Goal: Communication & Community: Answer question/provide support

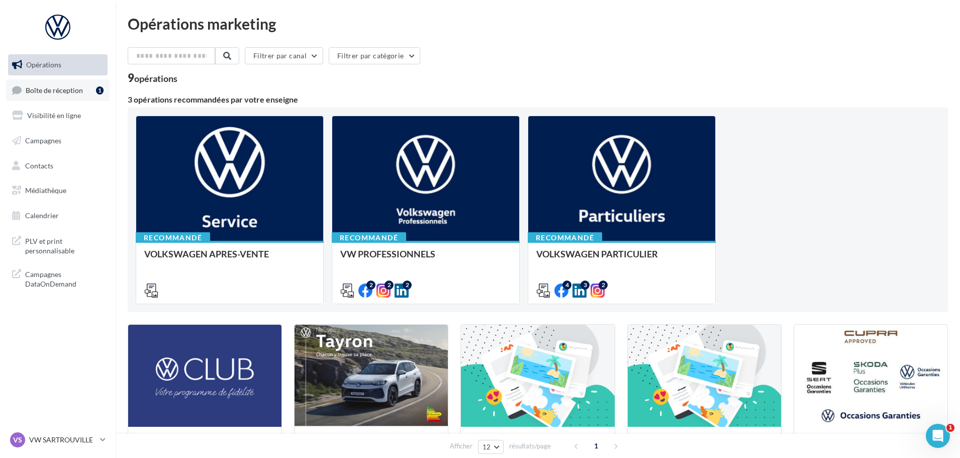
click at [70, 86] on span "Boîte de réception" at bounding box center [54, 89] width 57 height 9
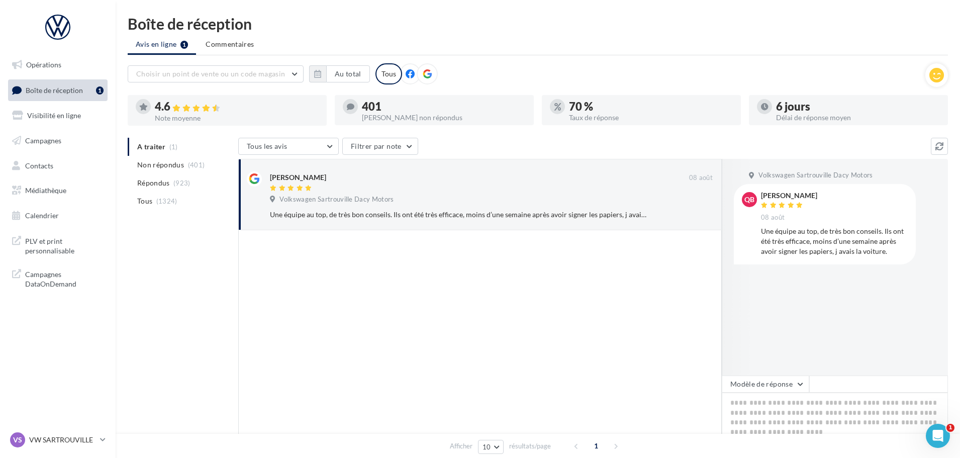
drag, startPoint x: 892, startPoint y: 252, endPoint x: 762, endPoint y: 195, distance: 142.7
click at [762, 195] on div "Quentin BOUHIER 08 août Une équipe au top, de très bon conseils. Ils ont été tr…" at bounding box center [834, 224] width 147 height 64
copy div "Quentin BOUHIER 08 août Une équipe au top, de très bon conseils. Ils ont été tr…"
click at [791, 422] on textarea at bounding box center [835, 424] width 226 height 62
paste textarea "**********"
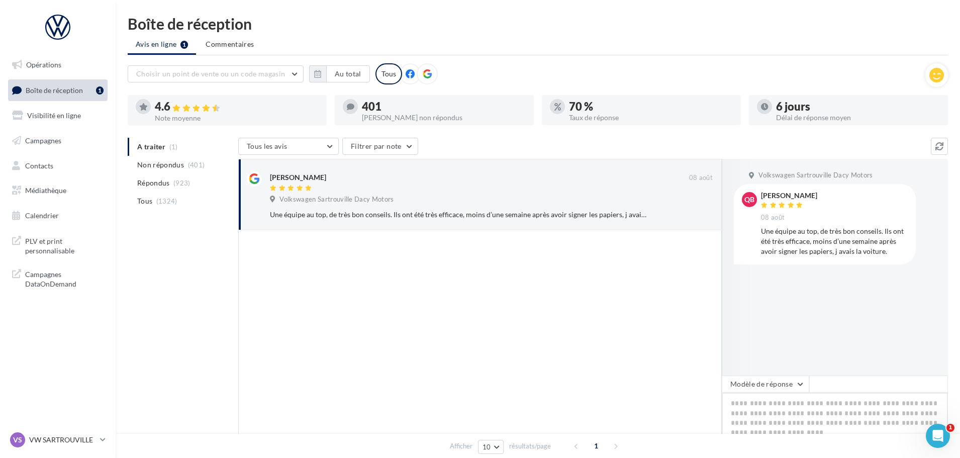
type textarea "**********"
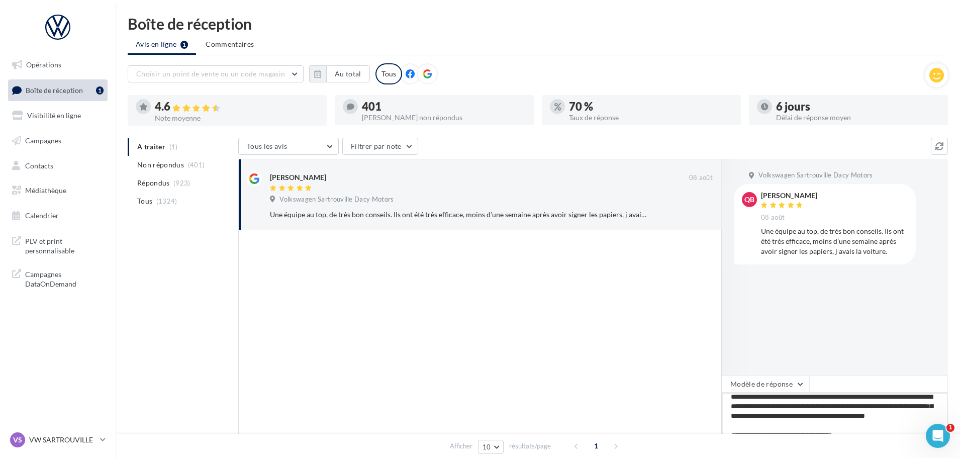
scroll to position [95, 0]
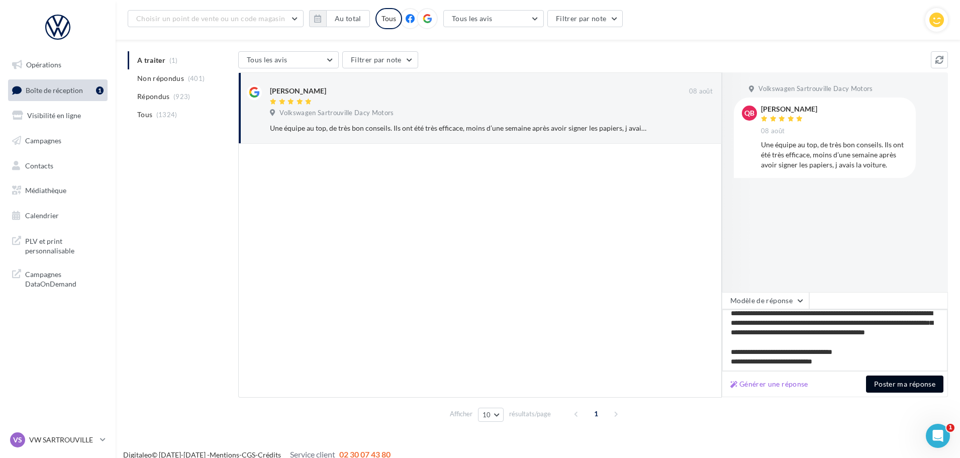
type textarea "**********"
click at [905, 383] on button "Poster ma réponse" at bounding box center [904, 384] width 77 height 17
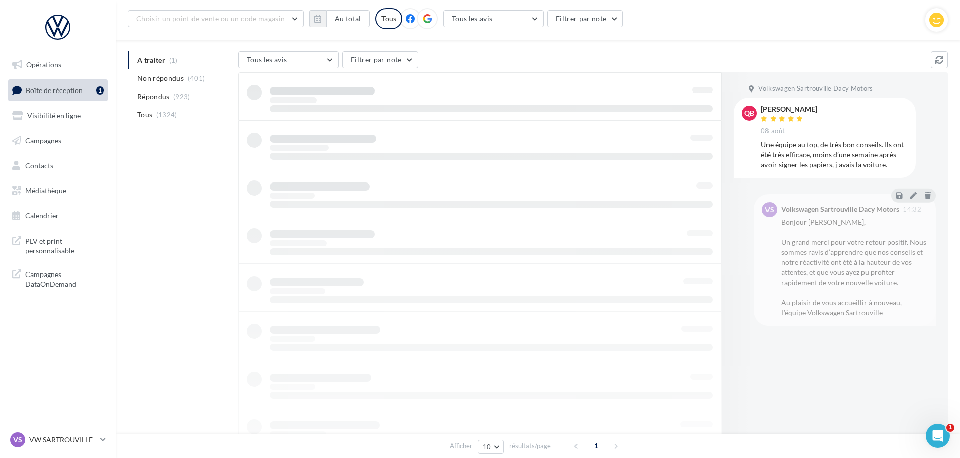
scroll to position [16, 0]
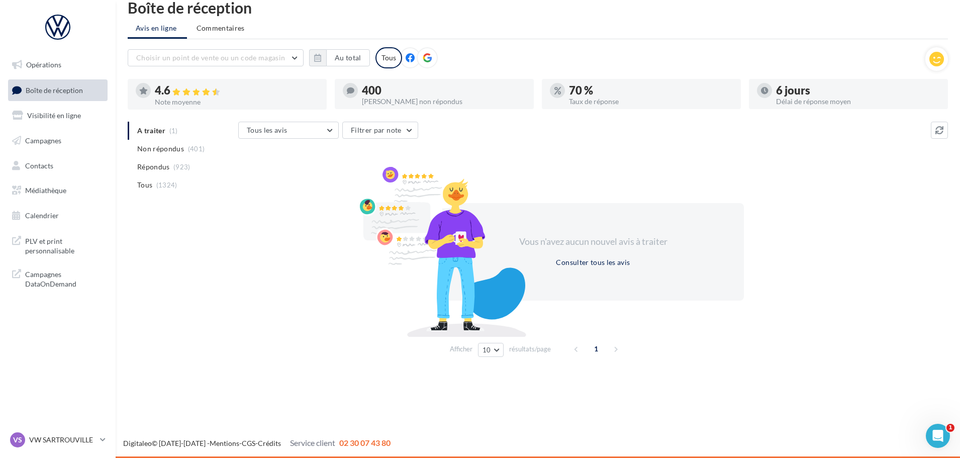
click at [161, 129] on ul "A traiter (1) Non répondus (401) Répondus (923) Tous (1324)" at bounding box center [181, 158] width 107 height 72
click at [161, 148] on span "Non répondus" at bounding box center [160, 149] width 47 height 10
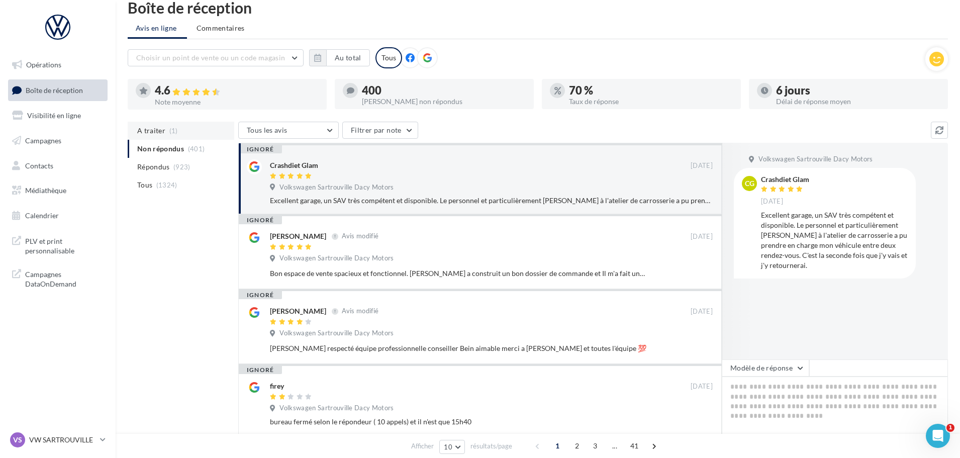
click at [159, 128] on span "A traiter" at bounding box center [151, 131] width 28 height 10
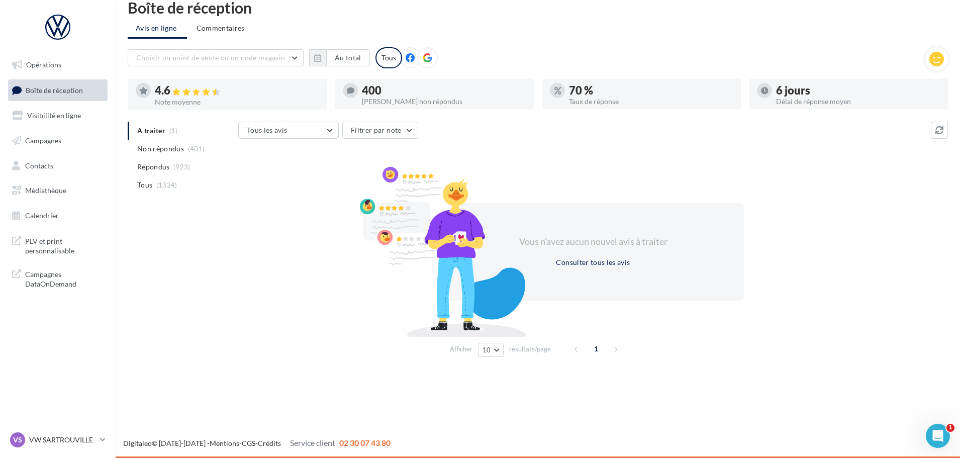
click at [153, 130] on ul "A traiter (1) Non répondus (401) Répondus (923) Tous (1324)" at bounding box center [181, 158] width 107 height 72
click at [428, 61] on icon at bounding box center [427, 57] width 9 height 9
click at [407, 59] on icon at bounding box center [410, 57] width 9 height 9
click at [429, 59] on icon at bounding box center [427, 57] width 9 height 9
click at [390, 60] on div "Tous" at bounding box center [389, 57] width 27 height 21
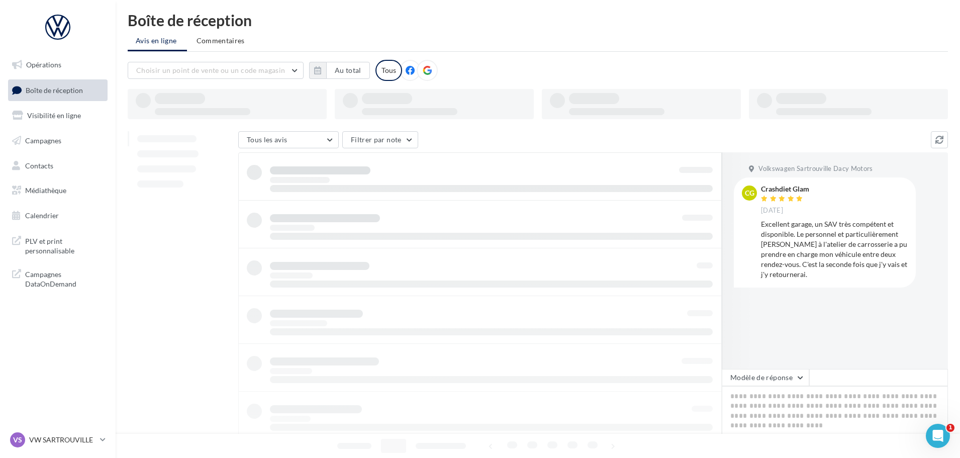
scroll to position [0, 0]
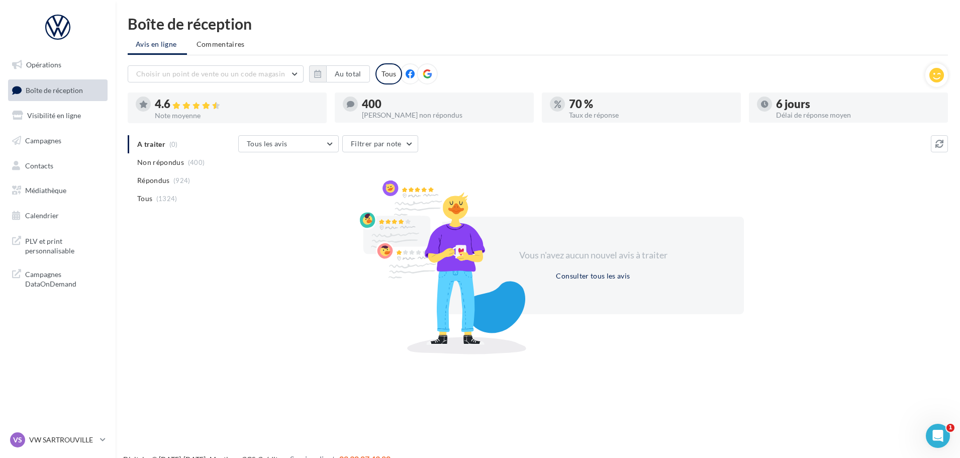
click at [389, 71] on div "Tous" at bounding box center [389, 73] width 27 height 21
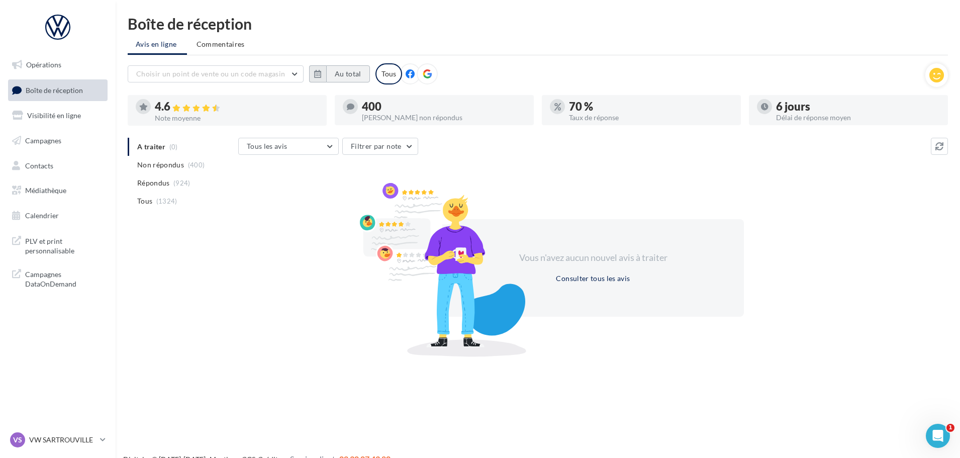
click at [346, 69] on button "Au total" at bounding box center [348, 73] width 44 height 17
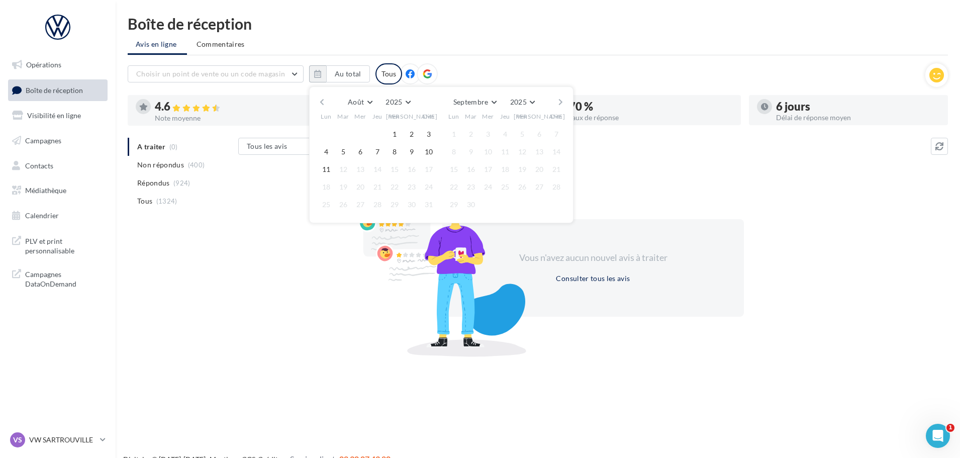
click at [321, 99] on button "button" at bounding box center [322, 102] width 9 height 14
click at [346, 127] on button "1" at bounding box center [343, 134] width 15 height 15
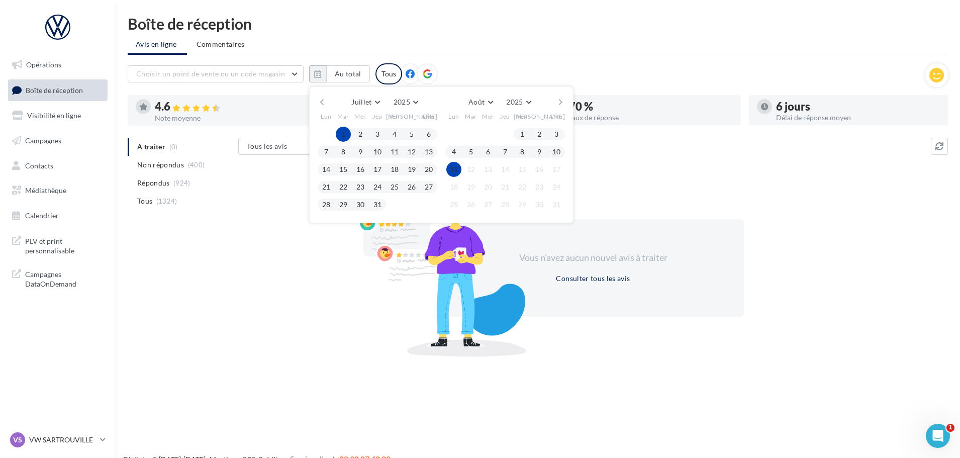
click at [454, 173] on button "11" at bounding box center [453, 169] width 15 height 15
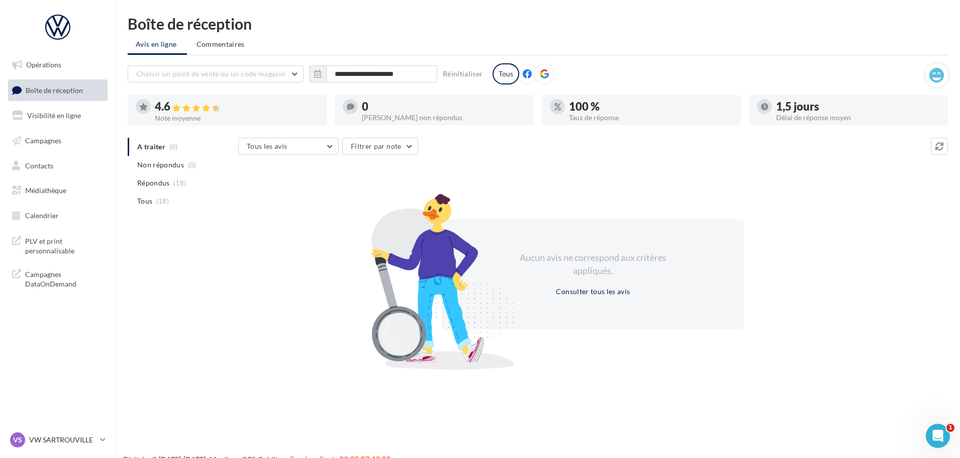
drag, startPoint x: 228, startPoint y: 278, endPoint x: 227, endPoint y: 234, distance: 43.3
click at [228, 277] on div "A traiter (0) Non répondus (0) Répondus (18) Tous (18) Tous les avis Tous les a…" at bounding box center [538, 252] width 820 height 228
click at [80, 440] on p "VW SARTROUVILLE" at bounding box center [62, 440] width 67 height 10
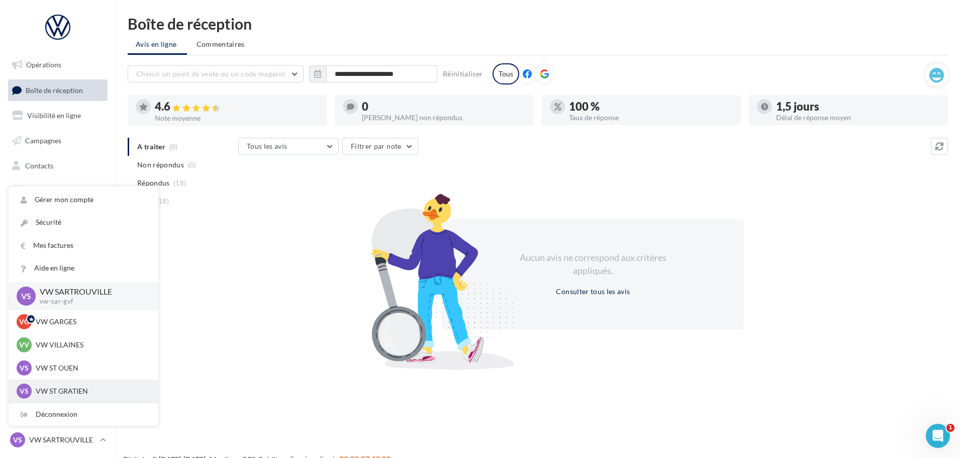
click at [84, 387] on p "VW ST GRATIEN" at bounding box center [91, 391] width 111 height 10
